Goal: Transaction & Acquisition: Book appointment/travel/reservation

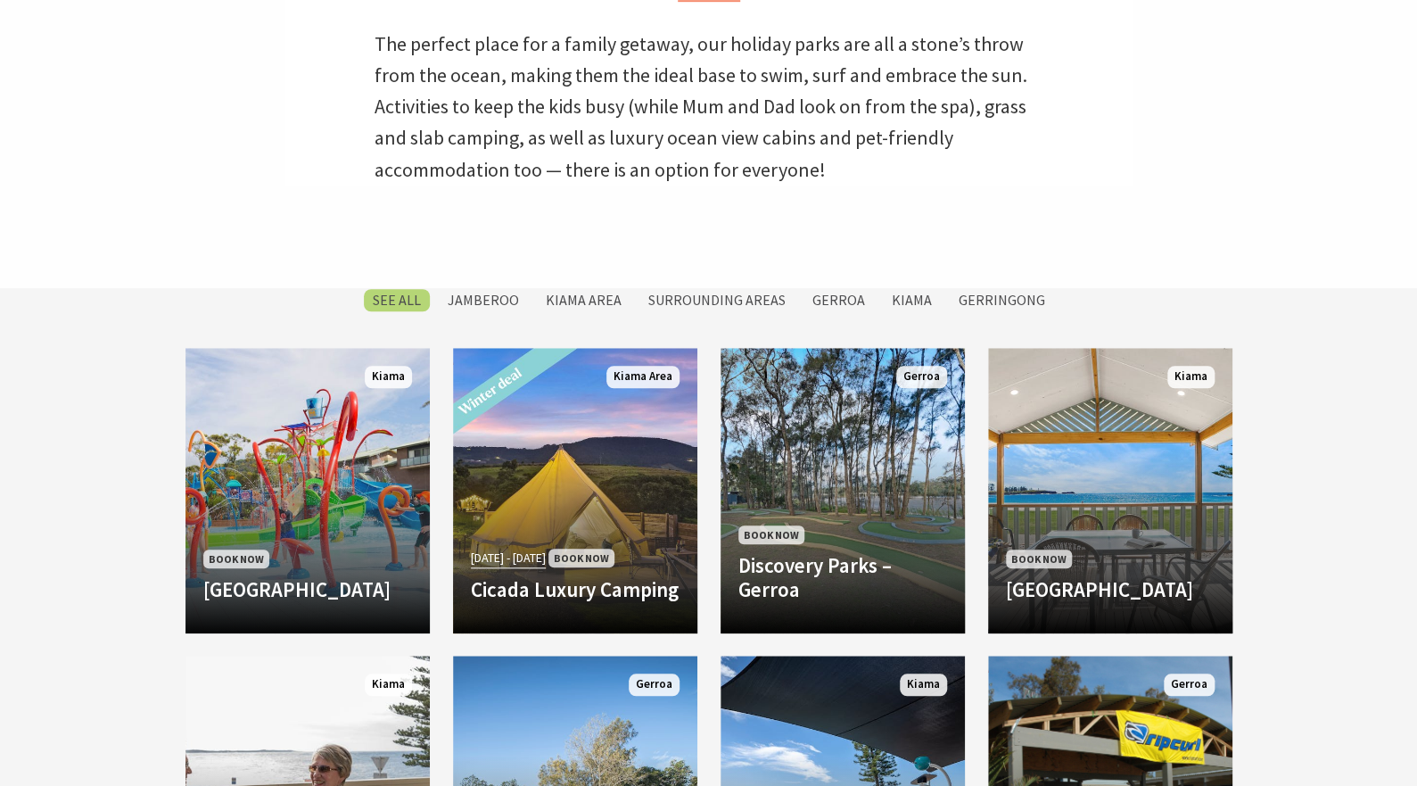
scroll to position [606, 0]
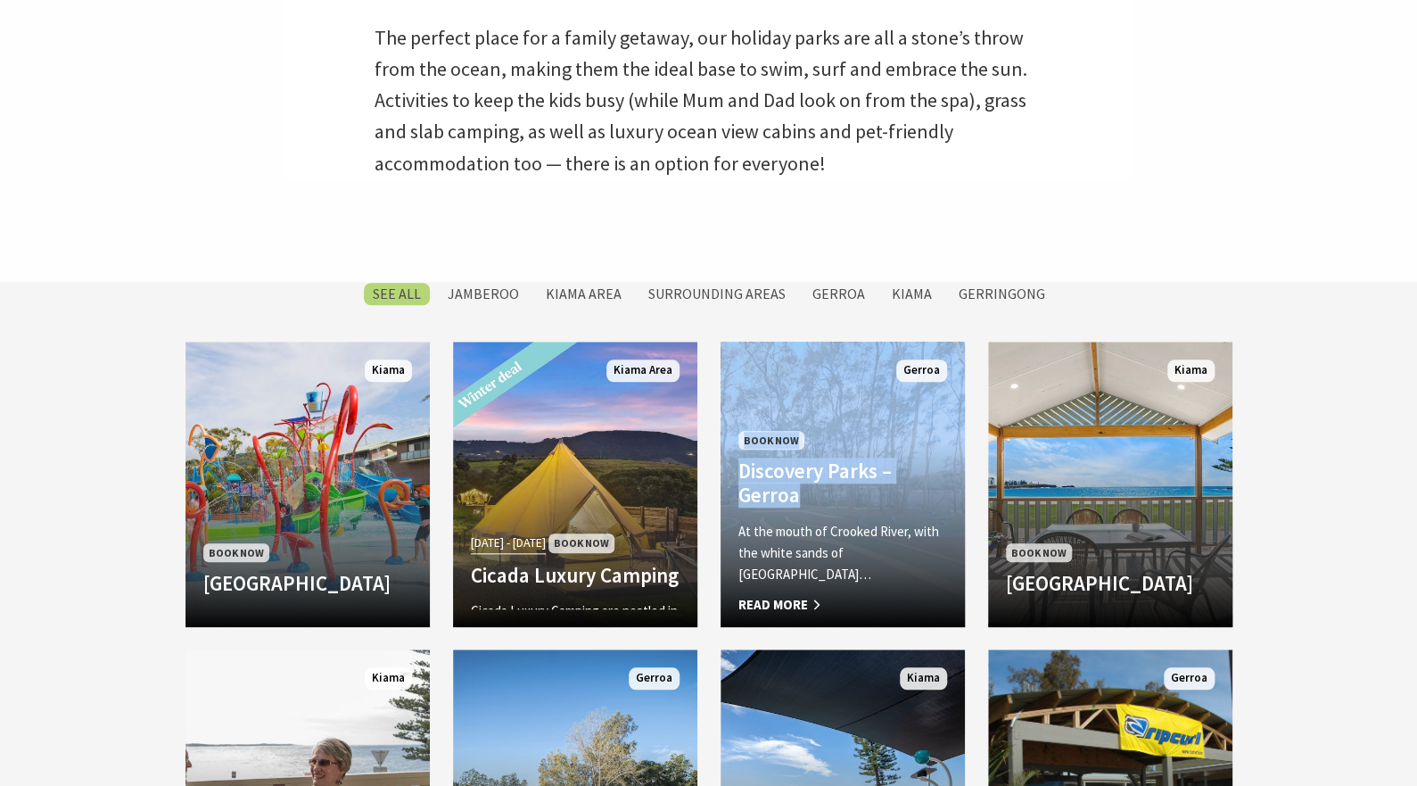
drag, startPoint x: 714, startPoint y: 491, endPoint x: 862, endPoint y: 512, distance: 149.5
click at [862, 512] on div "Book Now Discovery Parks – Gerroa At the mouth of Crooked River, with the white…" at bounding box center [843, 496] width 268 height 308
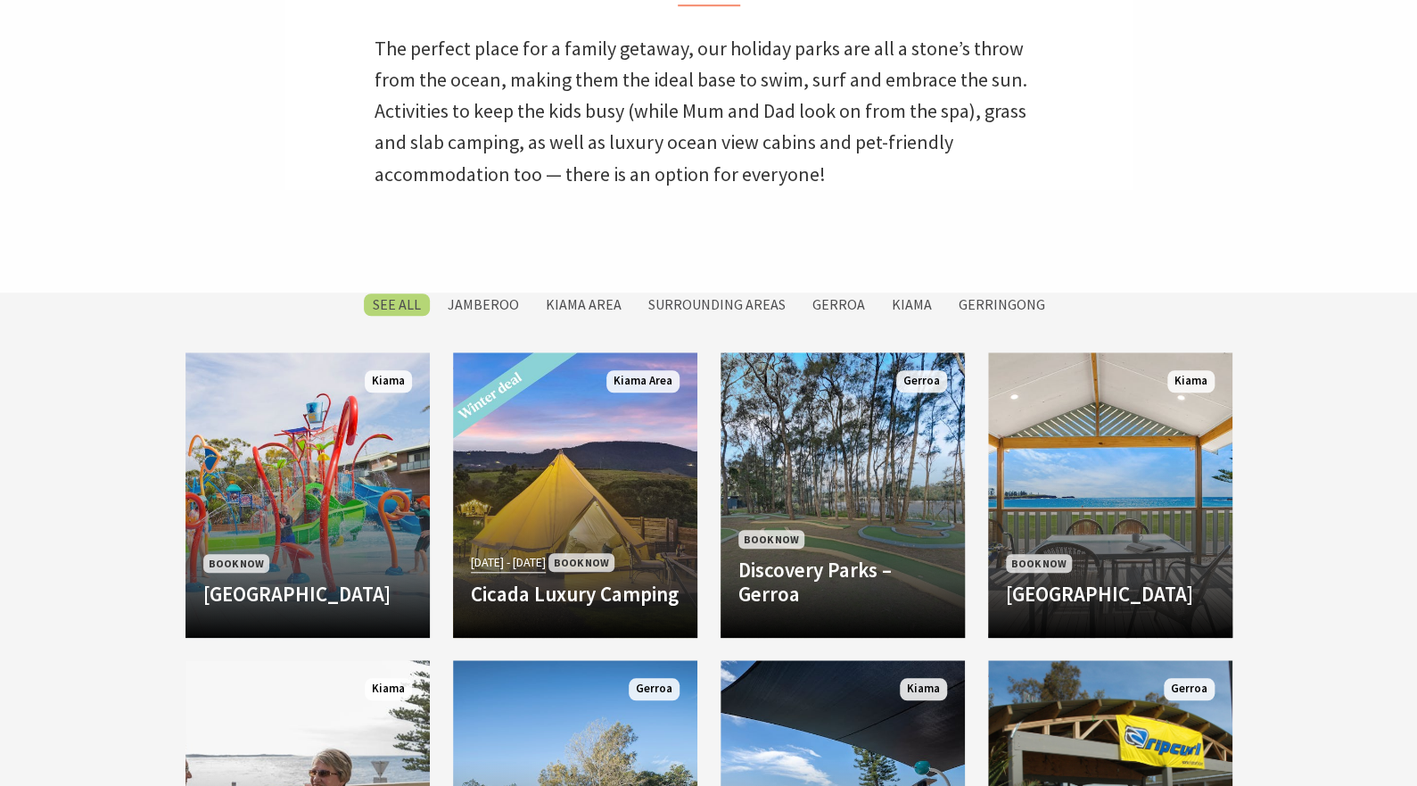
scroll to position [589, 0]
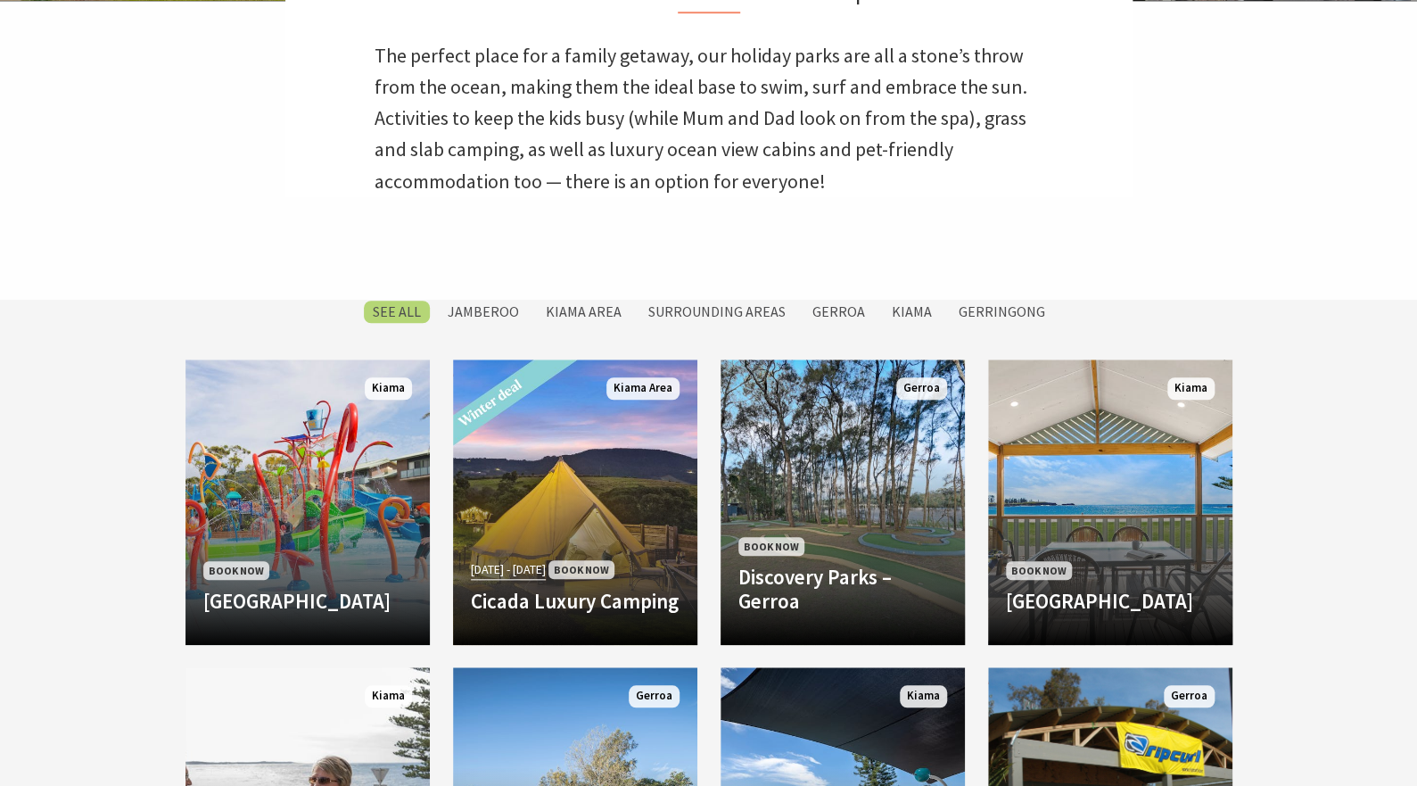
click at [907, 312] on label "Kiama" at bounding box center [912, 312] width 58 height 22
click at [0, 0] on input "Kiama" at bounding box center [0, 0] width 0 height 0
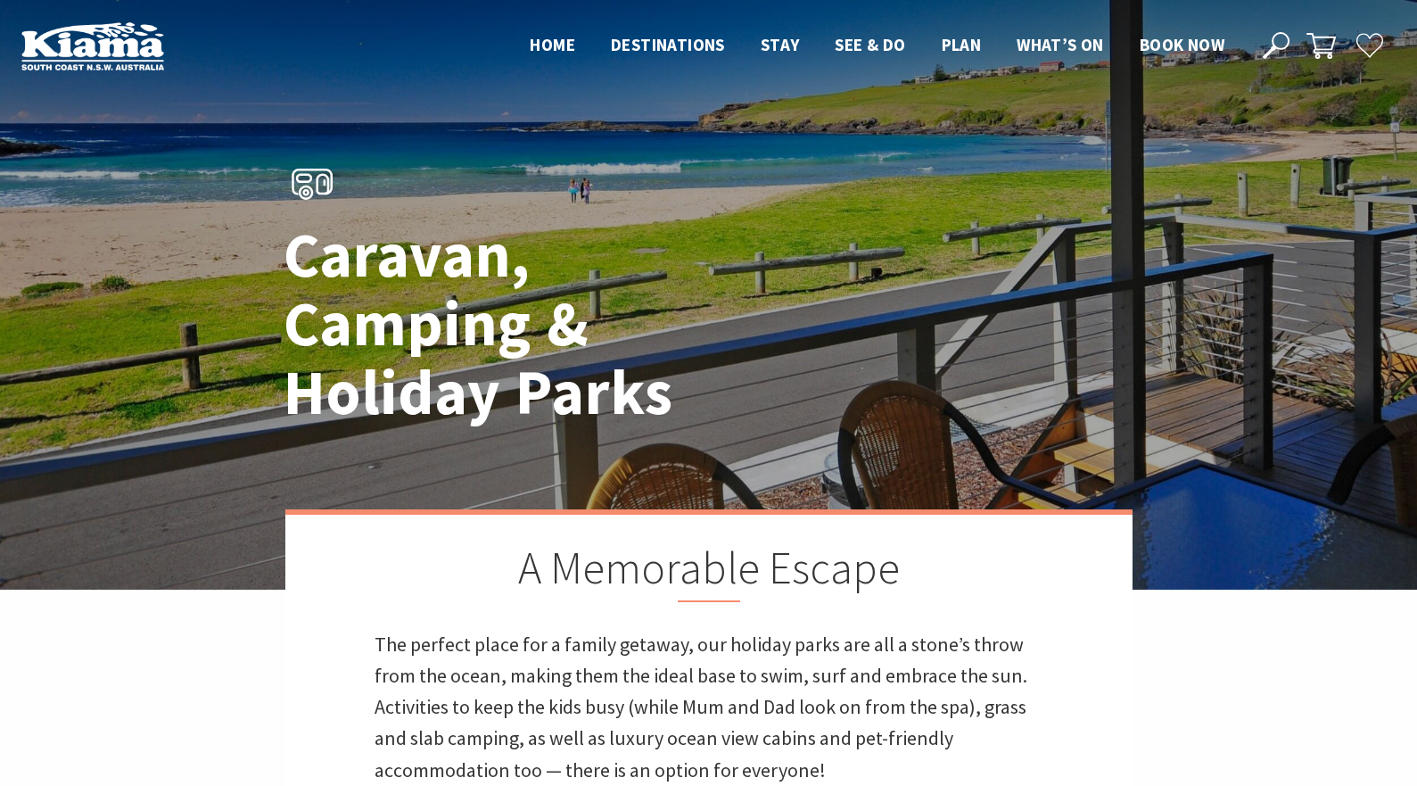
scroll to position [887, 0]
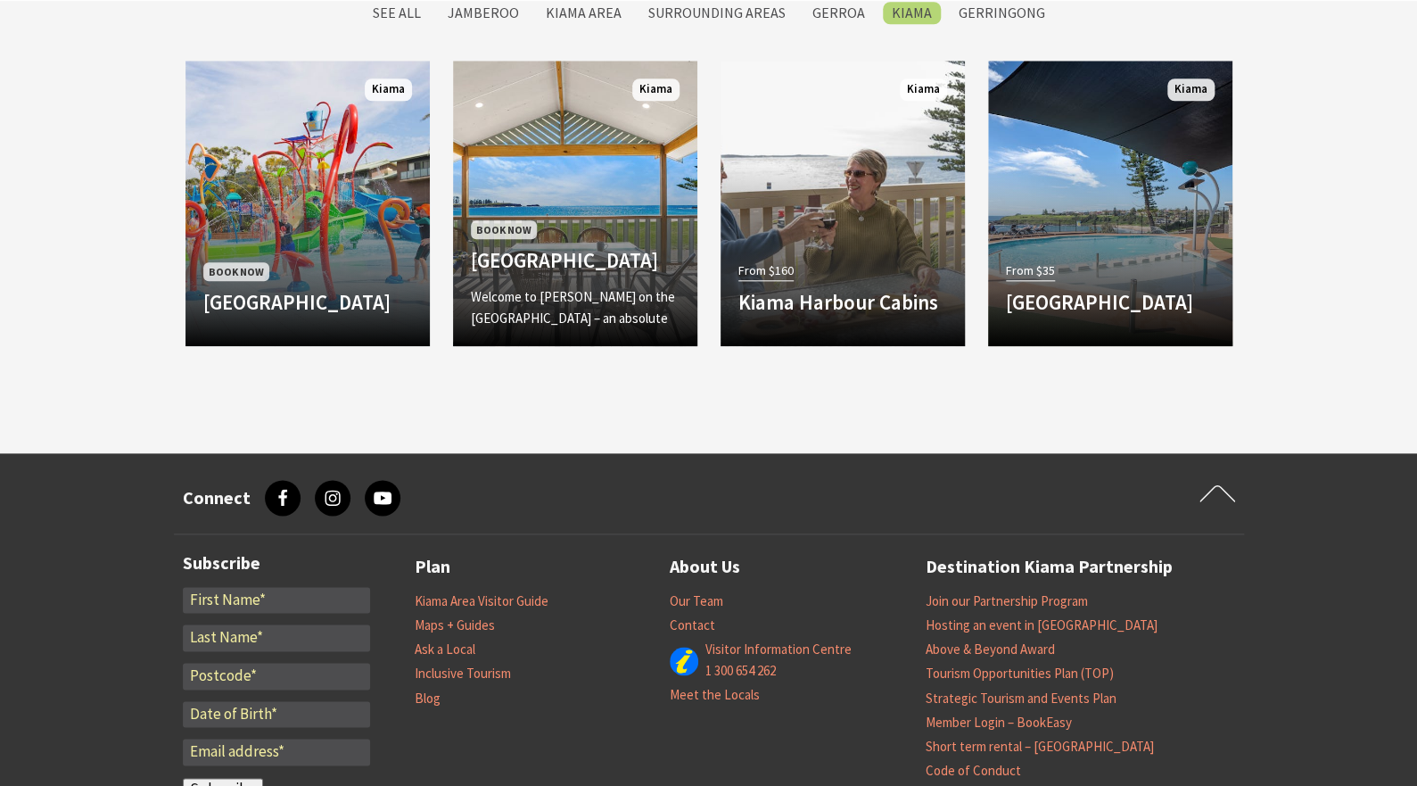
click at [540, 248] on h4 "Kendalls Beach Holiday Park" at bounding box center [575, 260] width 209 height 25
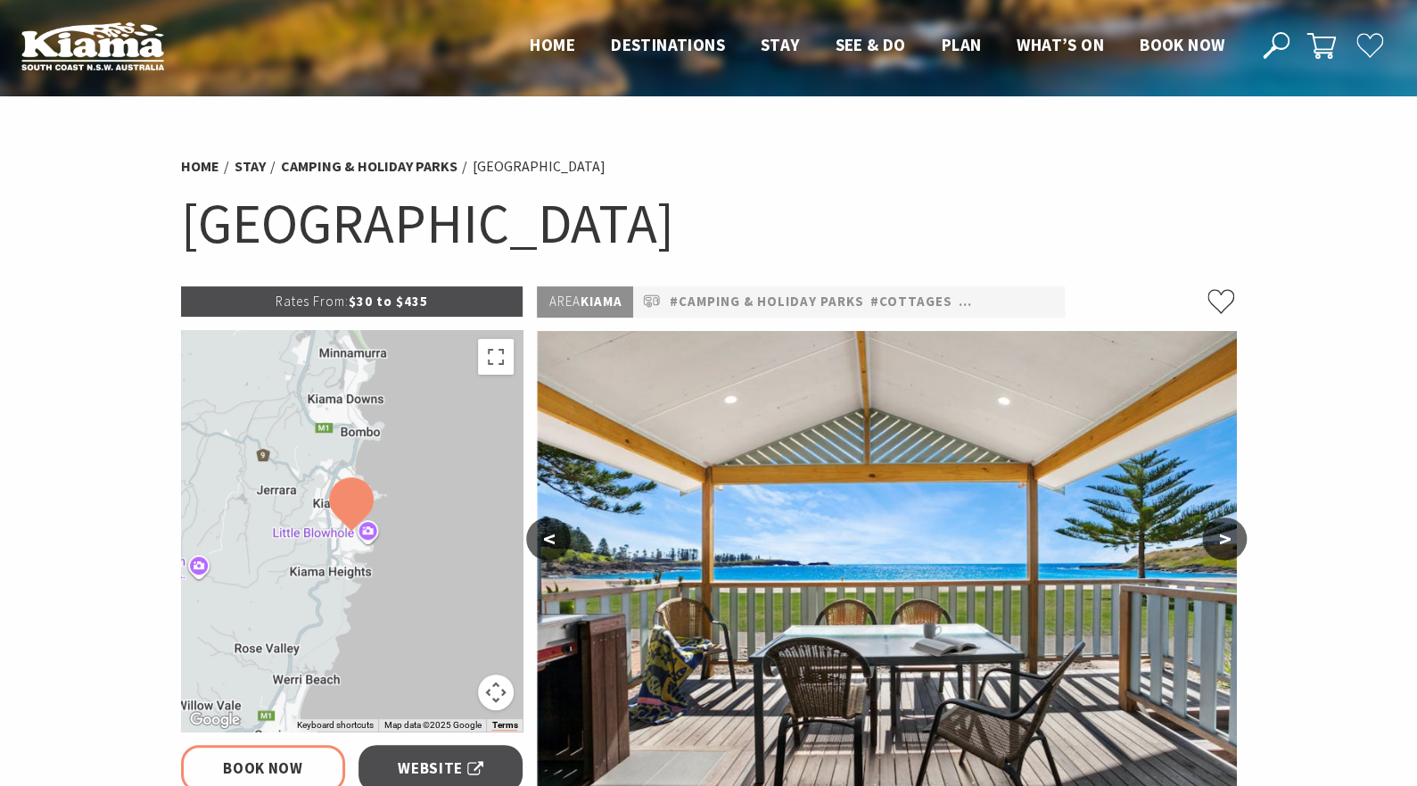
select select "3"
select select "2"
click at [738, 299] on link "#Camping & Holiday Parks" at bounding box center [766, 302] width 194 height 22
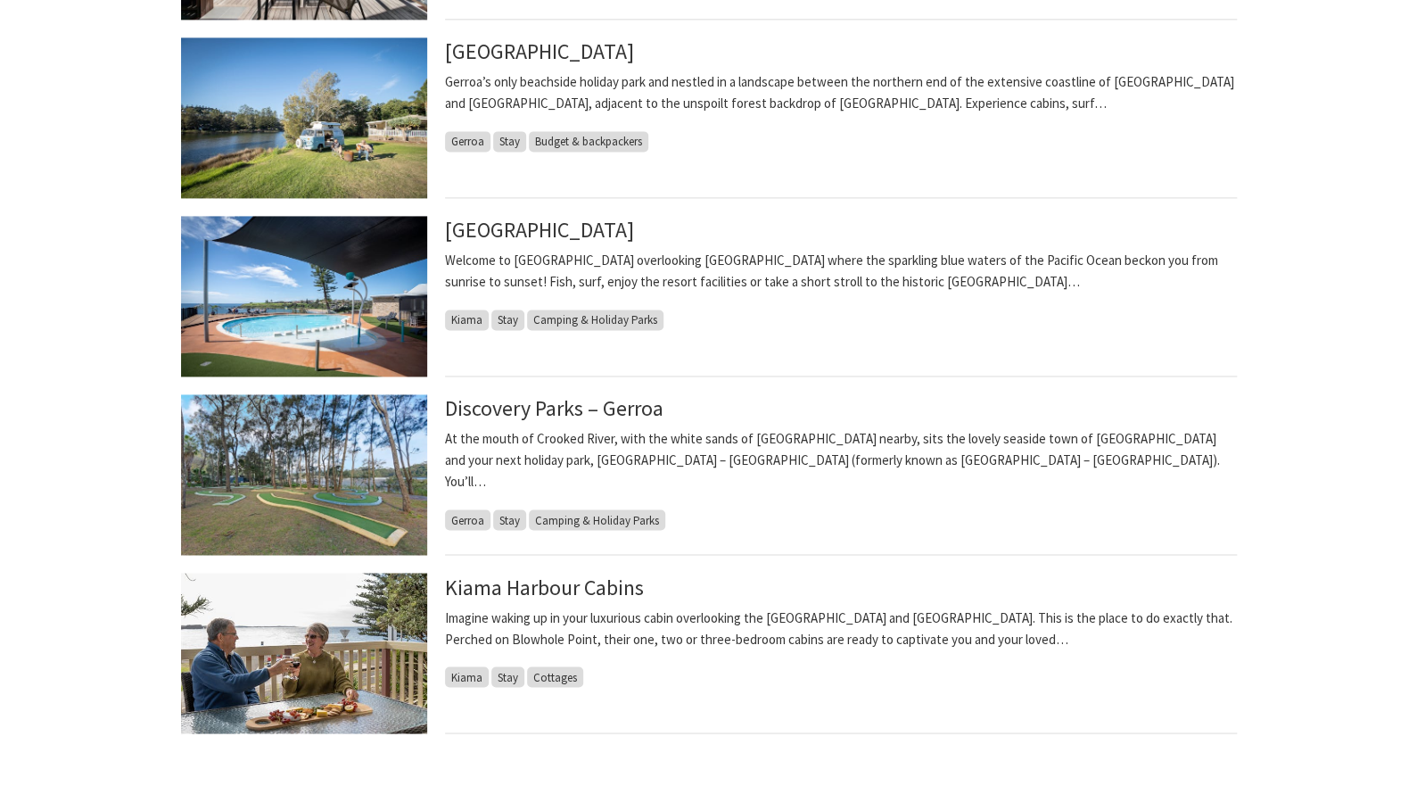
scroll to position [1224, 0]
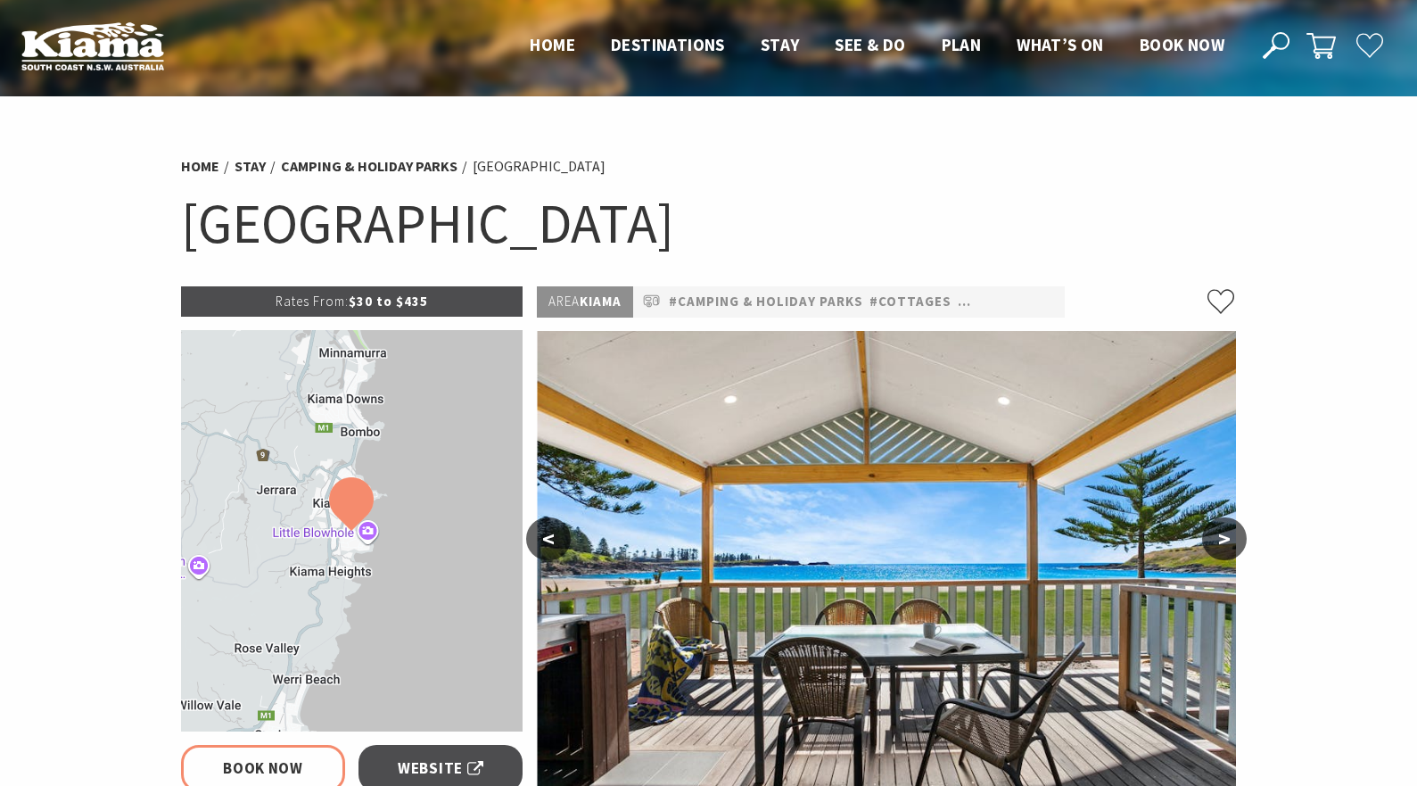
select select "3"
select select "2"
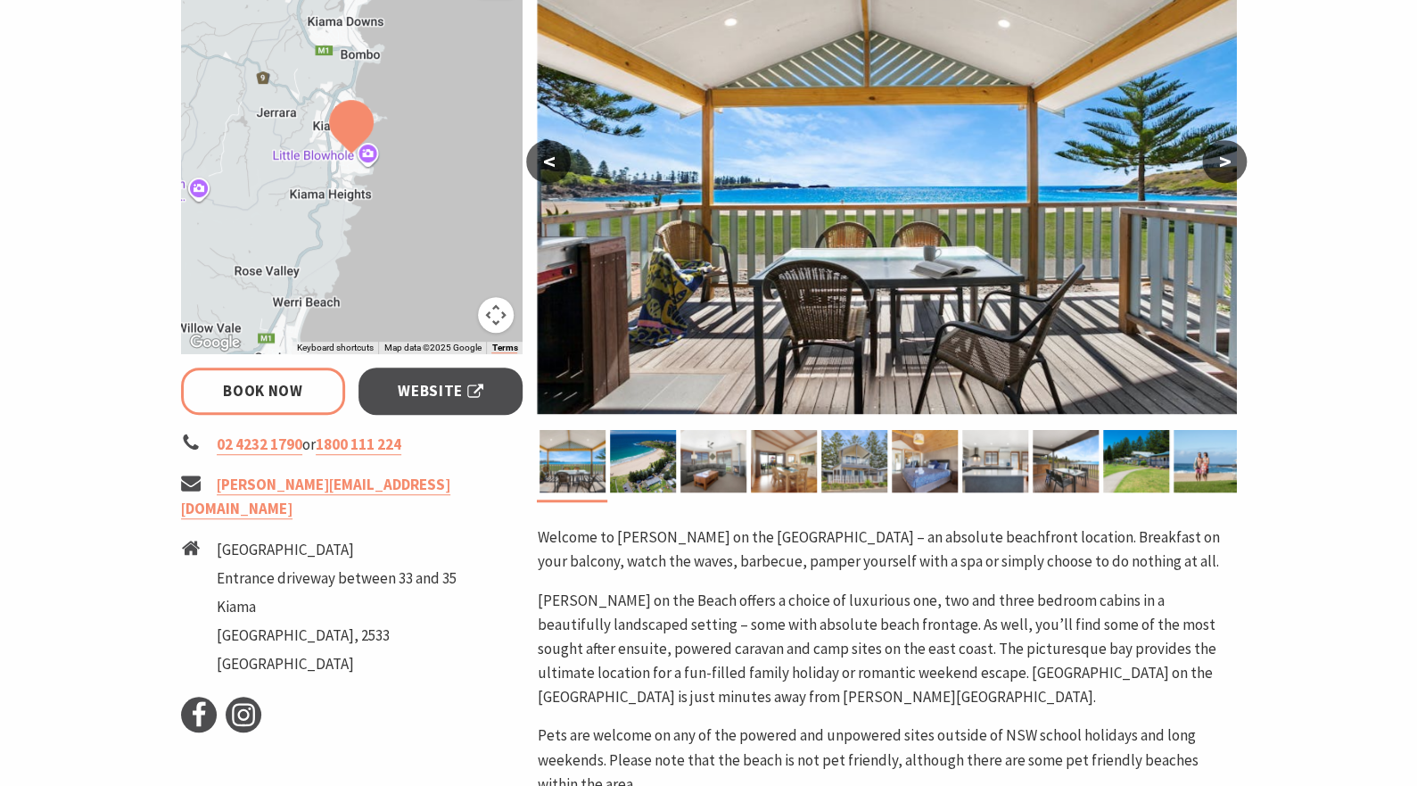
scroll to position [378, 0]
click at [253, 389] on link "Book Now" at bounding box center [263, 390] width 165 height 47
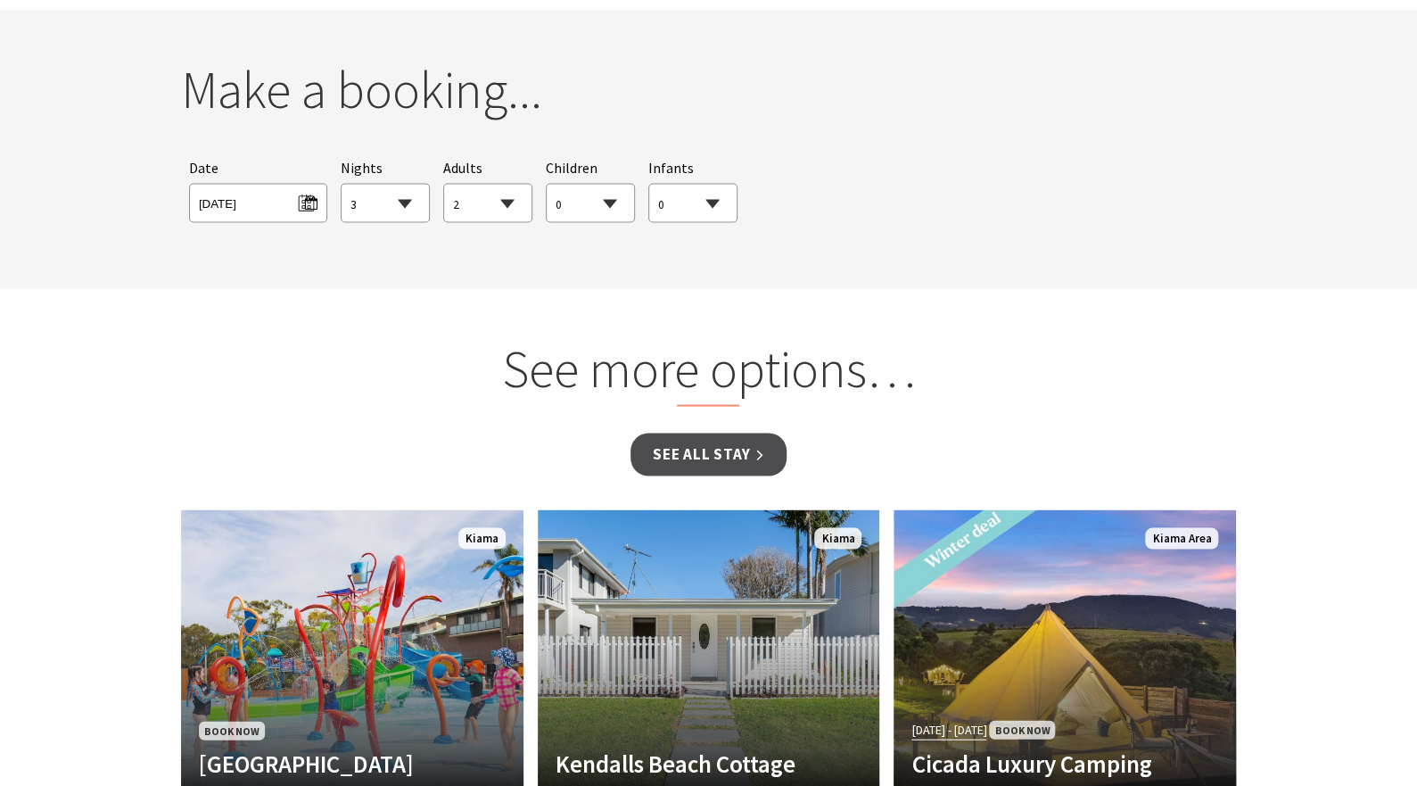
scroll to position [1625, 0]
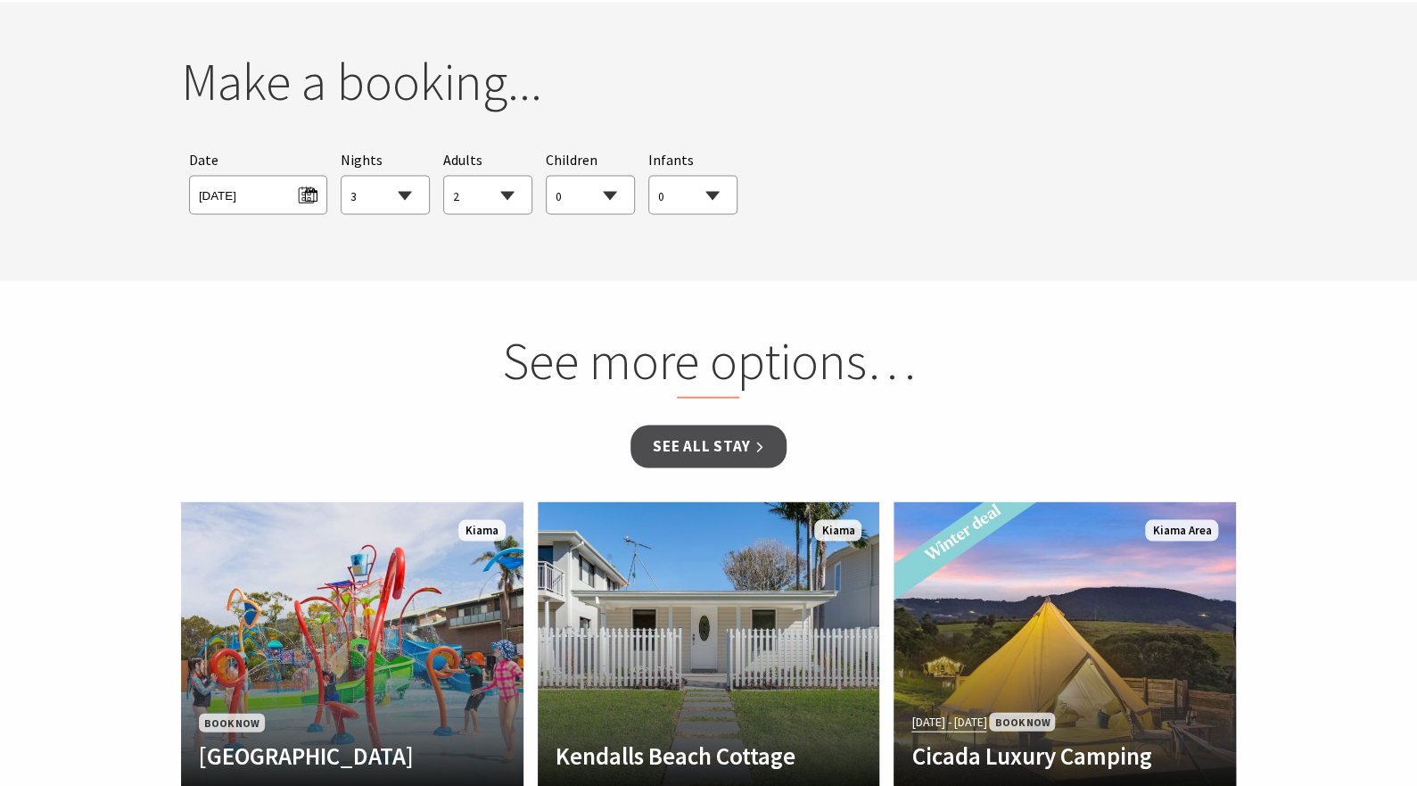
click at [297, 202] on span "Mon 29/09/2025" at bounding box center [258, 194] width 138 height 39
click at [309, 193] on span "Mon 29/09/2025" at bounding box center [258, 192] width 119 height 24
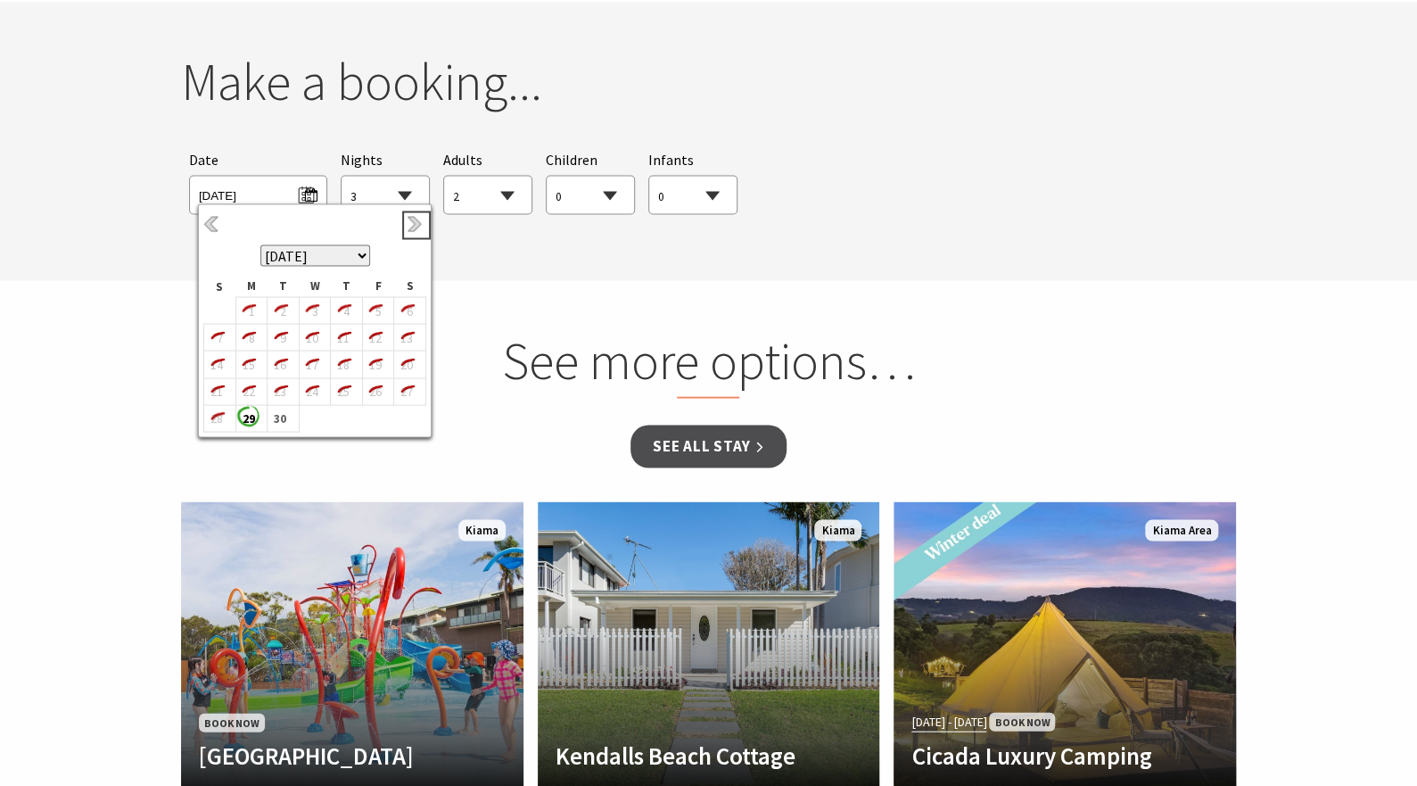
click at [419, 220] on link "Next" at bounding box center [417, 225] width 20 height 20
click at [407, 309] on b "4" at bounding box center [405, 310] width 23 height 23
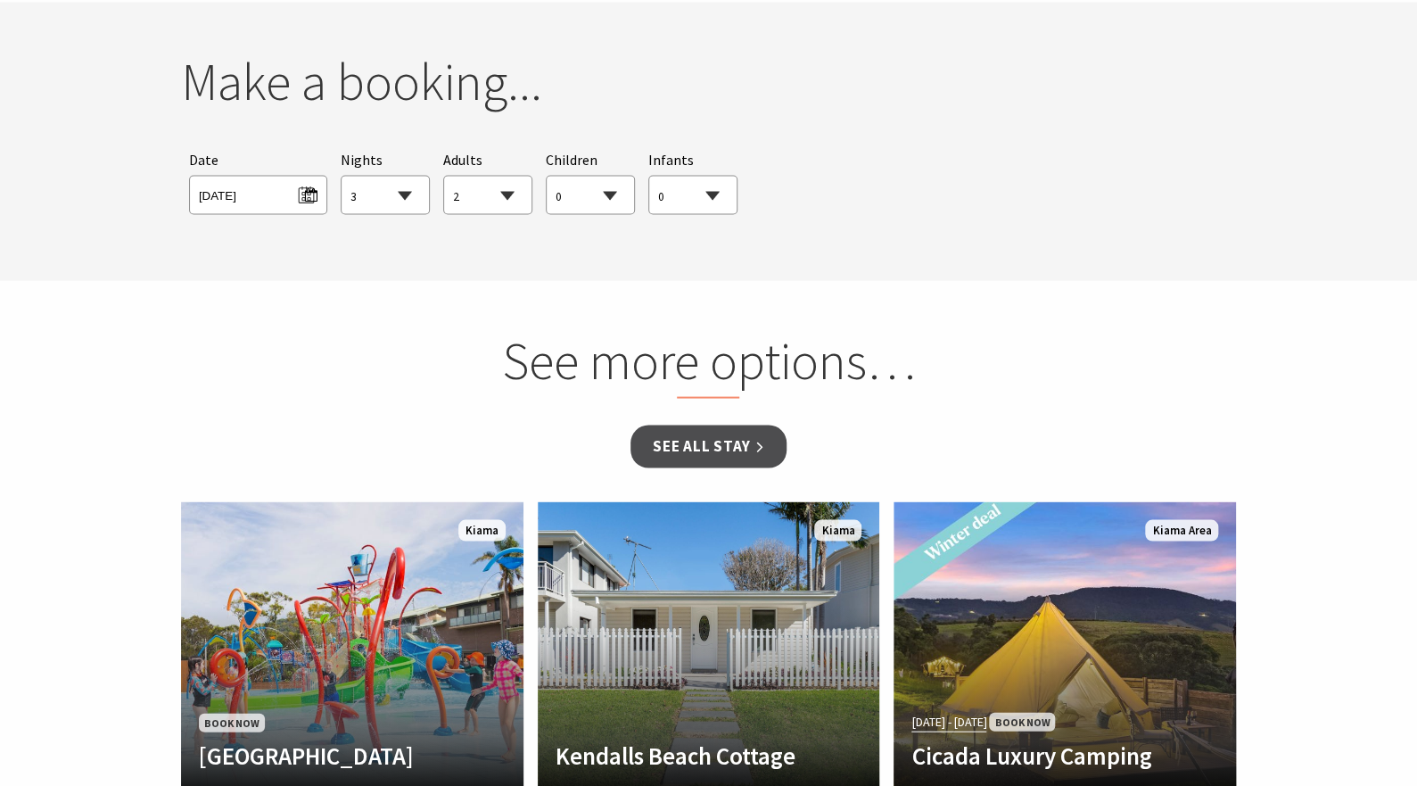
click at [393, 188] on select "1 2 3 4 5 6 7 8 9 10 11 12 13 14 15 16 17 18 19 20 21 22 23 24 25 26 27 28 29 30" at bounding box center [385, 195] width 87 height 39
select select "2"
click at [342, 176] on select "1 2 3 4 5 6 7 8 9 10 11 12 13 14 15 16 17 18 19 20 21 22 23 24 25 26 27 28 29 30" at bounding box center [385, 195] width 87 height 39
click at [481, 198] on select "0 1 2 3 4 5 6 7 8 9 10 11 12 13 14 15 16 17 18 19 20 21 22 23 24 25 26 27 28 29…" at bounding box center [487, 195] width 87 height 39
select select "3"
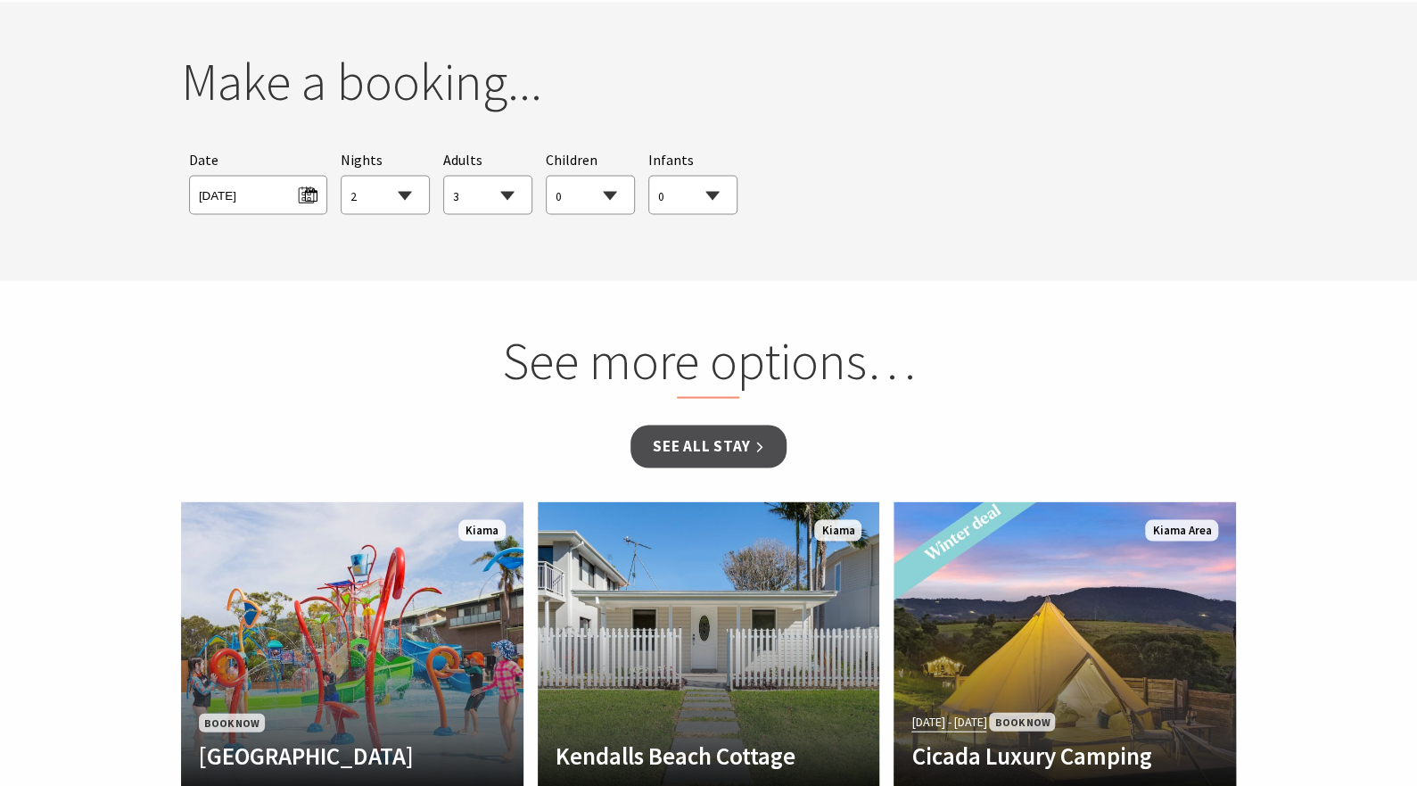
click at [444, 176] on select "0 1 2 3 4 5 6 7 8 9 10 11 12 13 14 15 16 17 18 19 20 21 22 23 24 25 26 27 28 29…" at bounding box center [487, 195] width 87 height 39
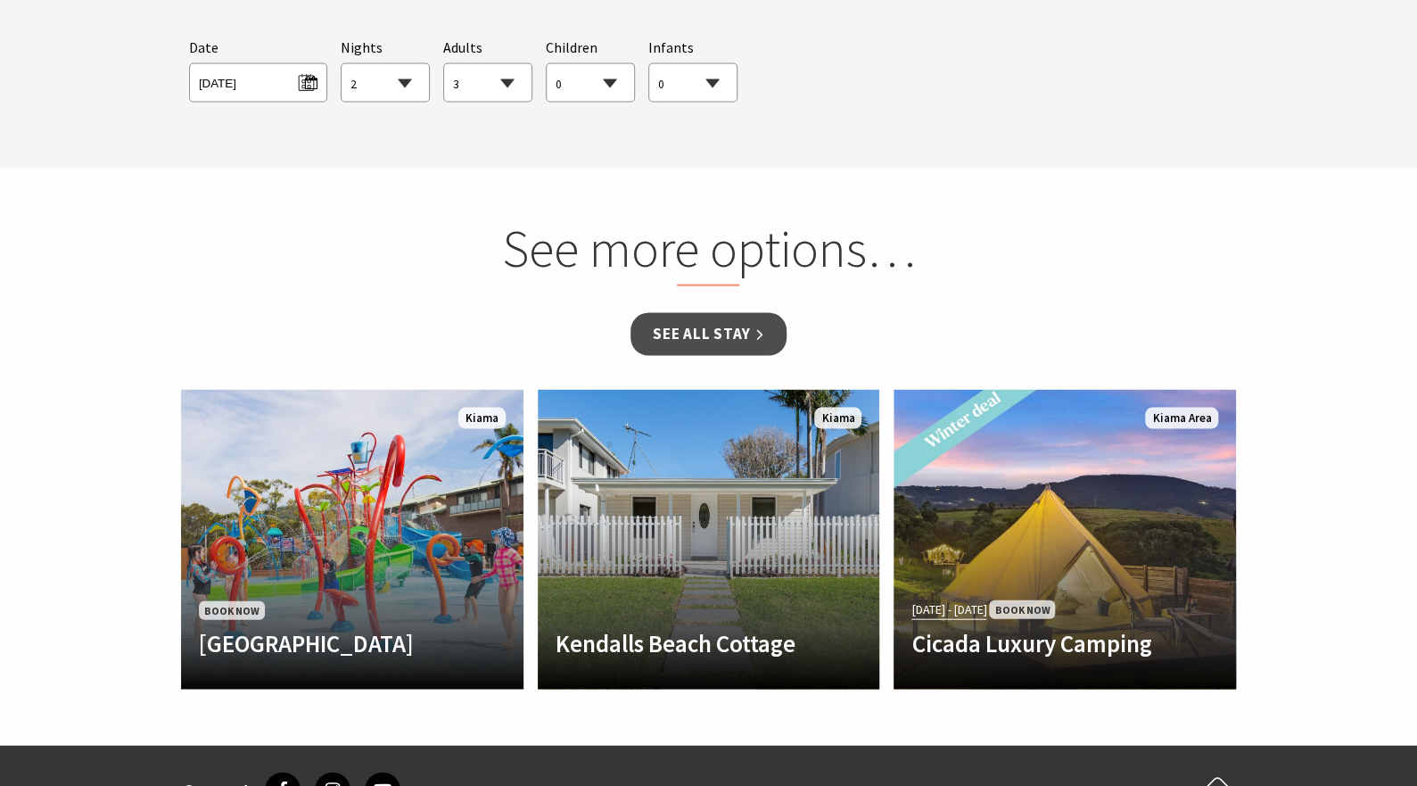
scroll to position [1737, 0]
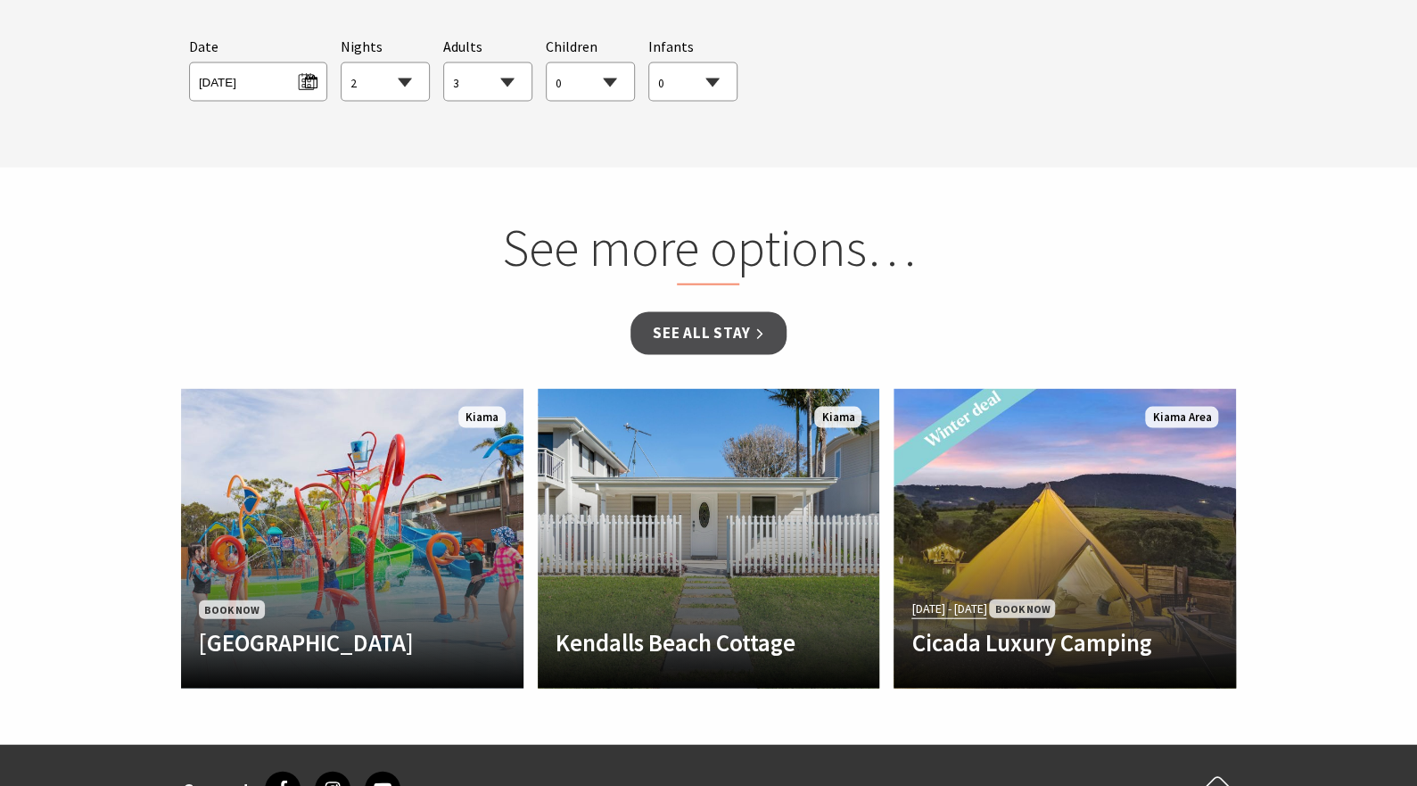
click at [709, 332] on link "See all Stay" at bounding box center [708, 333] width 155 height 42
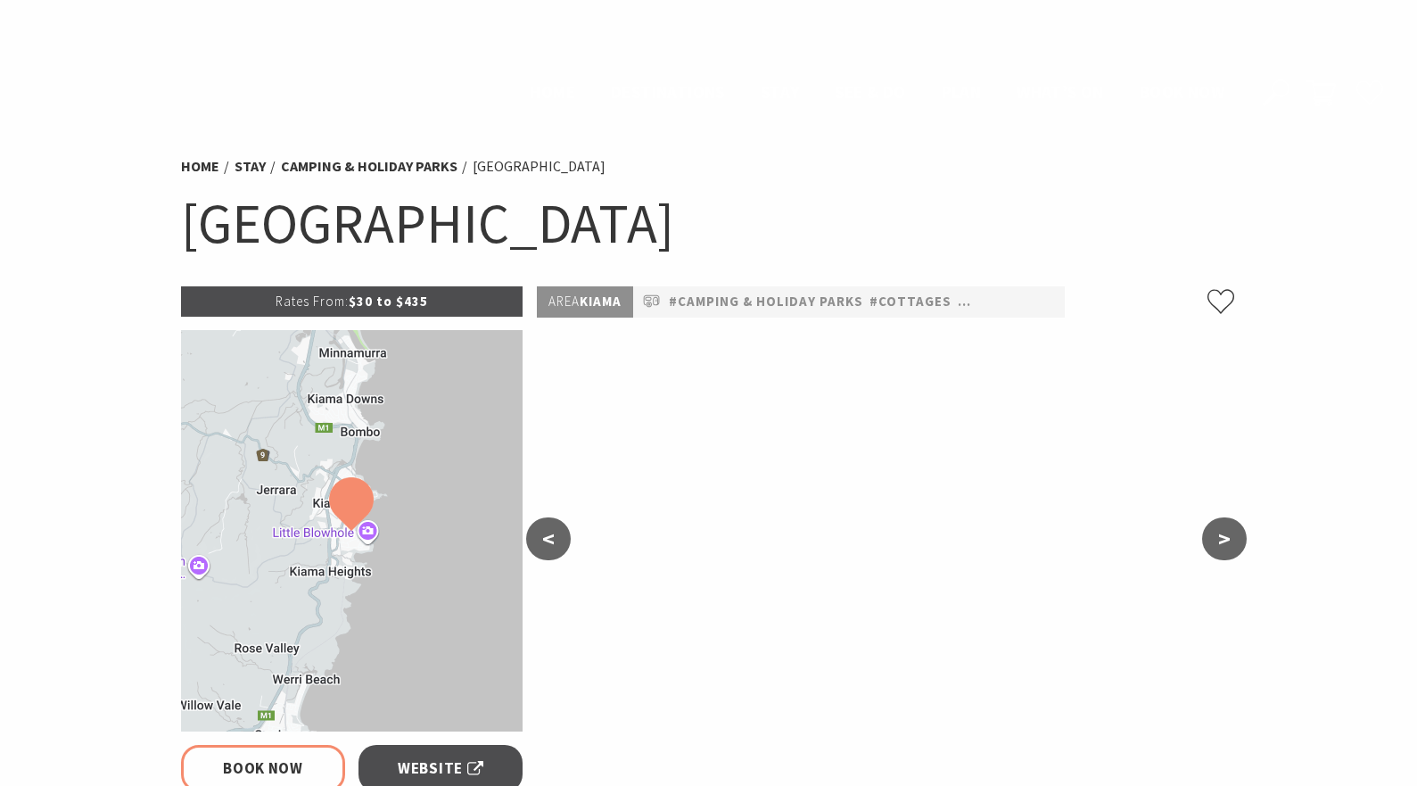
select select "2"
select select "3"
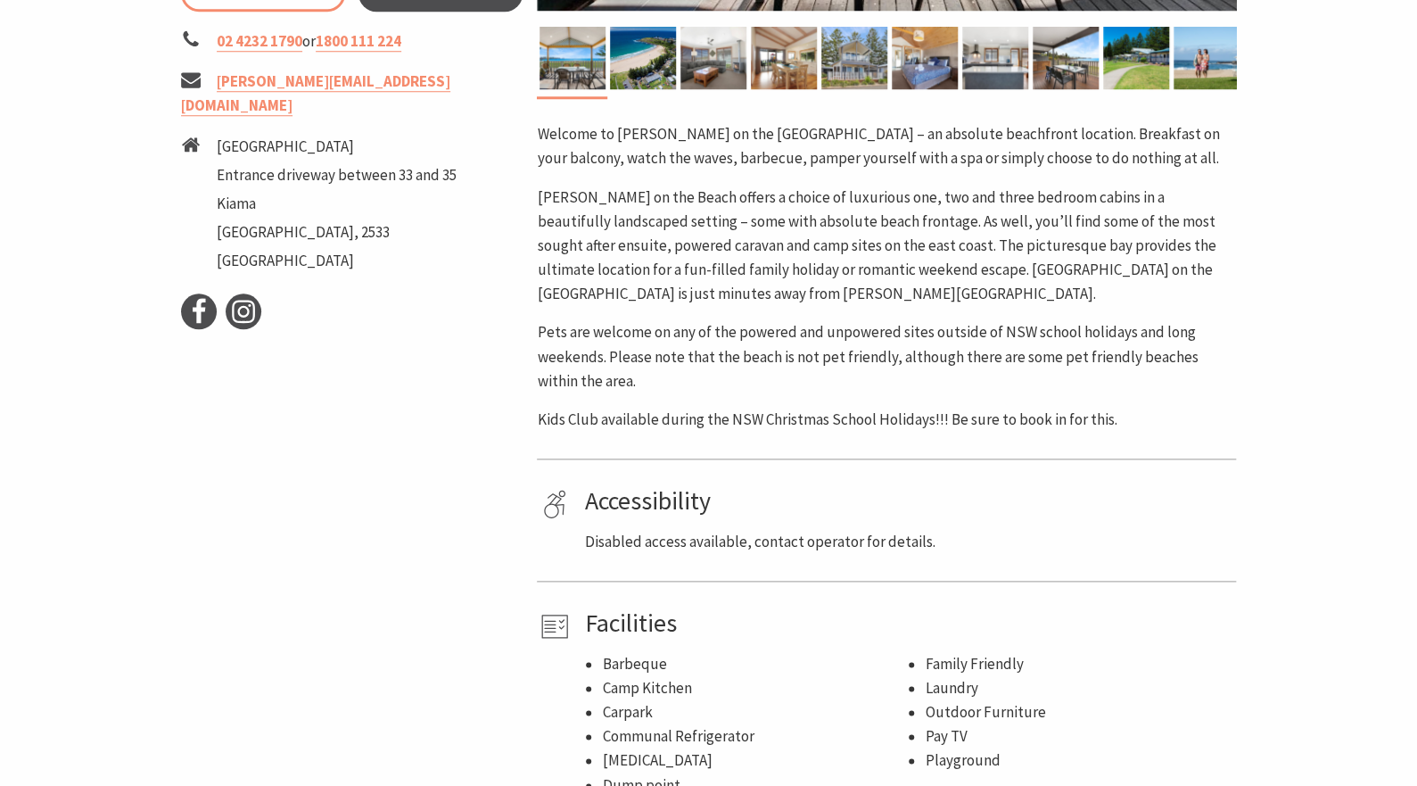
scroll to position [493, 0]
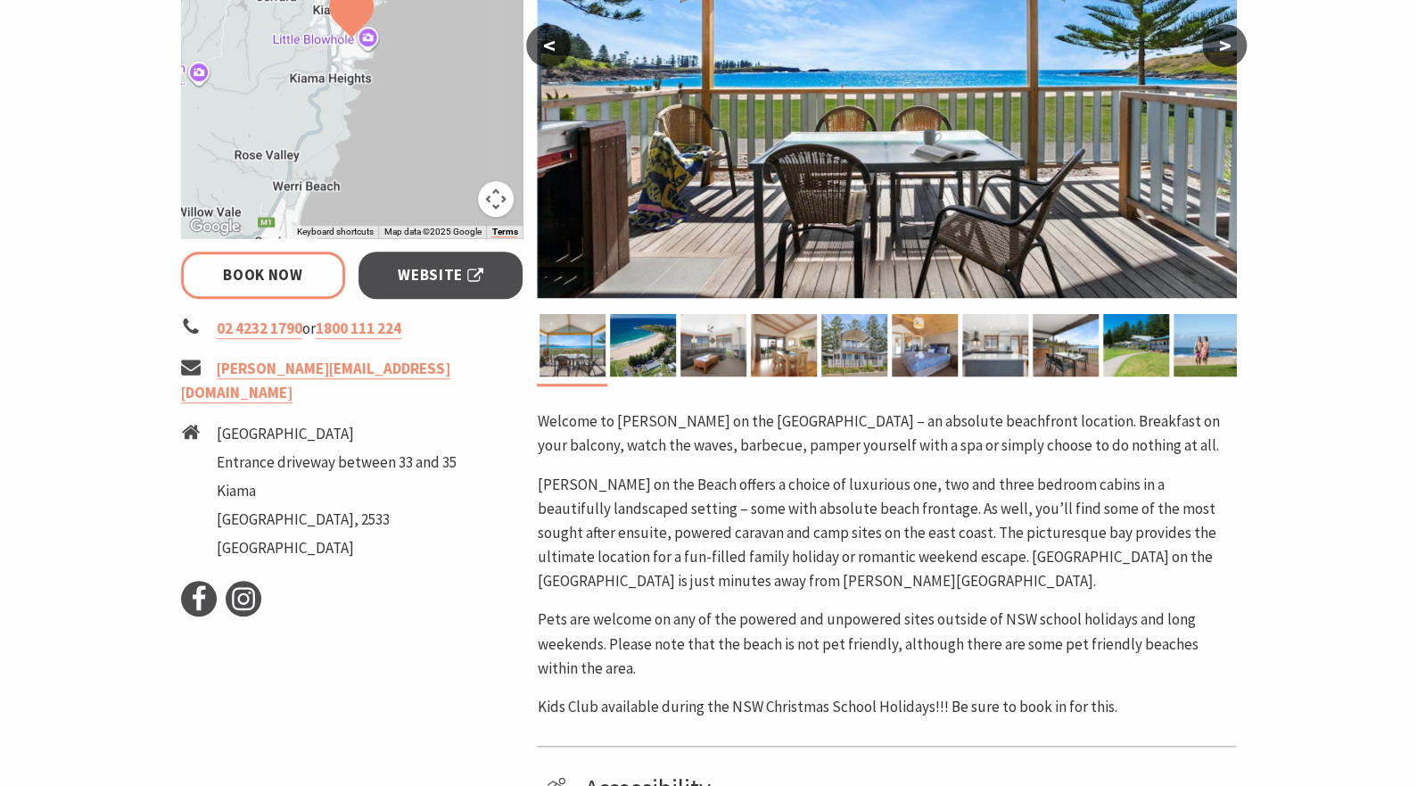
click at [439, 260] on link "Website" at bounding box center [441, 275] width 165 height 47
select select "2"
